Goal: Find specific page/section

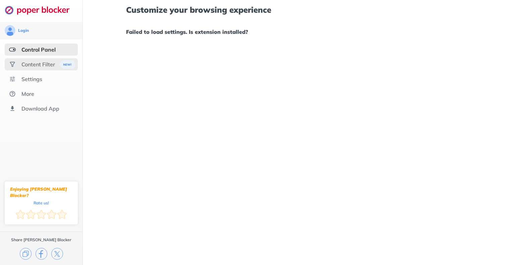
click at [33, 64] on div "Content Filter" at bounding box center [38, 64] width 34 height 7
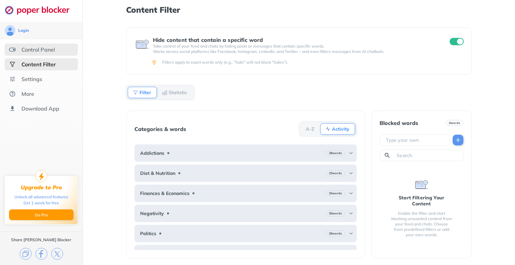
click at [43, 48] on div "Control Panel" at bounding box center [38, 49] width 34 height 7
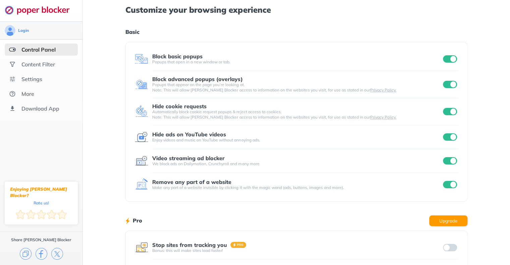
click at [27, 33] on div "Login" at bounding box center [41, 30] width 73 height 11
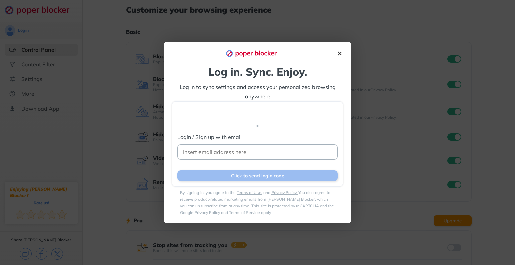
click at [342, 55] on img at bounding box center [339, 53] width 7 height 7
